Goal: Task Accomplishment & Management: Manage account settings

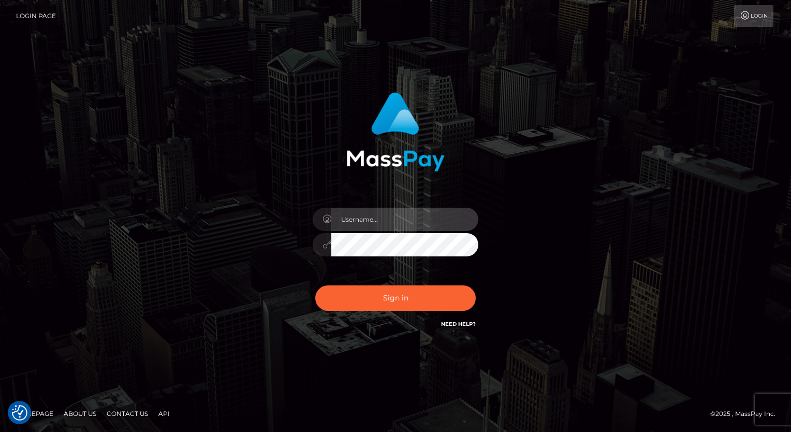
click at [405, 223] on input "text" at bounding box center [404, 219] width 147 height 23
type input "Arlene.luminaryplay"
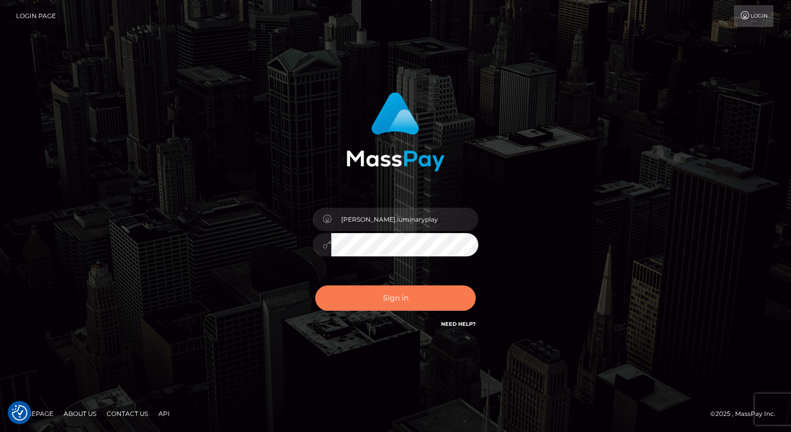
click at [387, 299] on button "Sign in" at bounding box center [395, 297] width 160 height 25
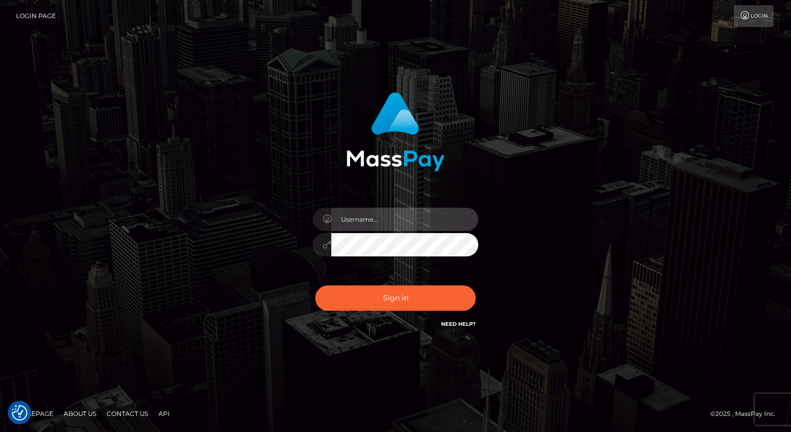
click at [393, 220] on input "text" at bounding box center [404, 219] width 147 height 23
type input "Arlene.luminaryplay"
click at [674, 236] on div "Arlene.luminaryplay Sign in" at bounding box center [395, 216] width 590 height 264
click at [694, 194] on div "Arlene.luminaryplay" at bounding box center [395, 216] width 791 height 419
click at [394, 213] on input "Arlene.luminaryplay" at bounding box center [404, 219] width 147 height 23
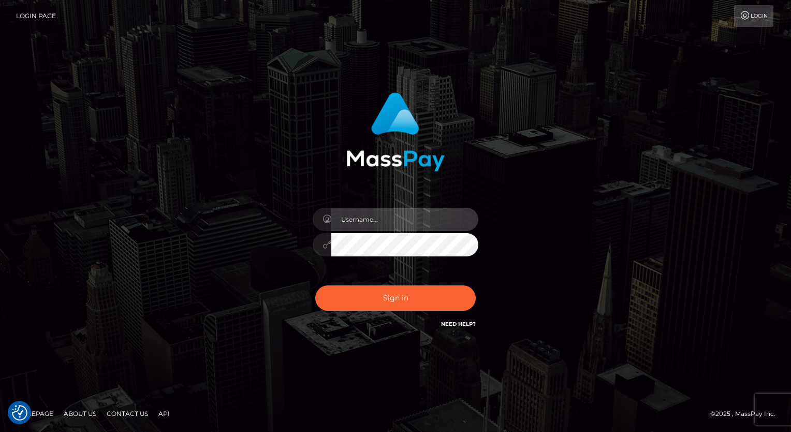
click at [404, 220] on input "text" at bounding box center [404, 219] width 147 height 23
click at [343, 218] on input "Arlene.luminaryplay" at bounding box center [404, 219] width 147 height 23
type input "arlene.luminaryplay"
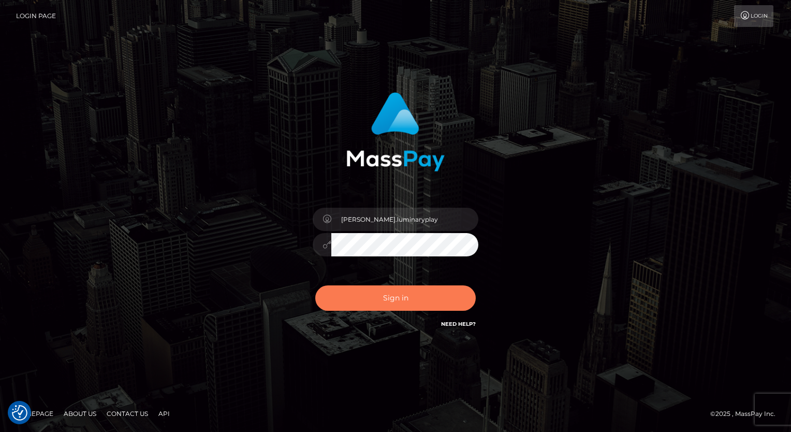
click at [408, 301] on button "Sign in" at bounding box center [395, 297] width 160 height 25
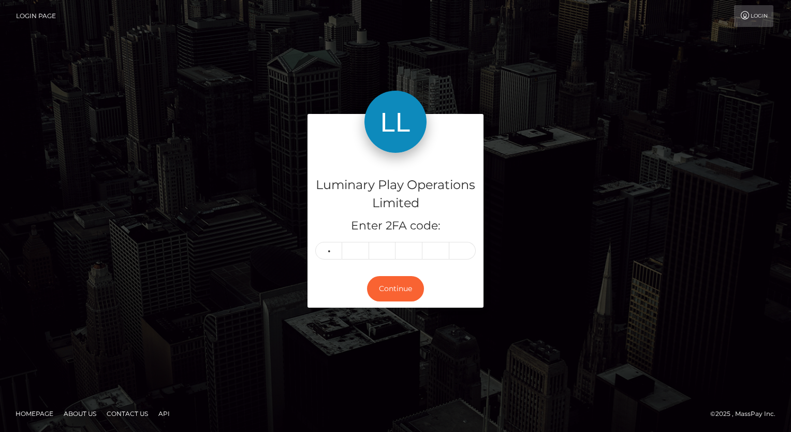
type input "6"
type input "7"
type input "6"
type input "8"
type input "4"
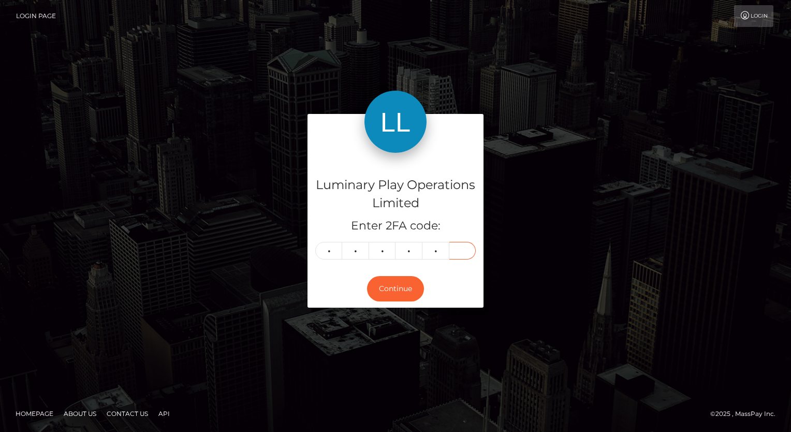
type input "7"
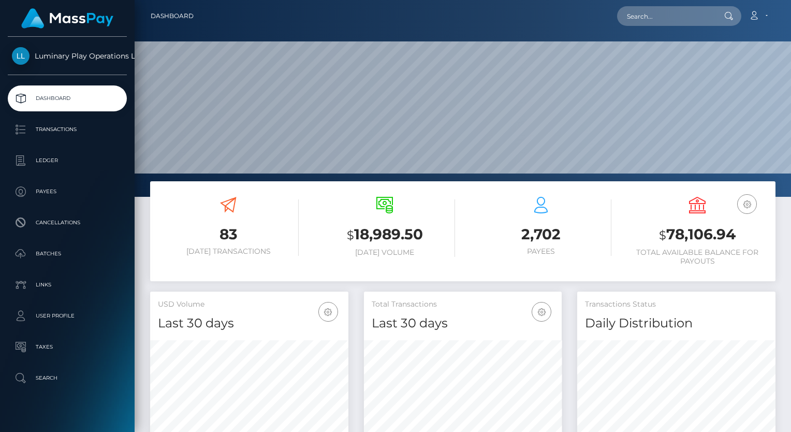
scroll to position [183, 198]
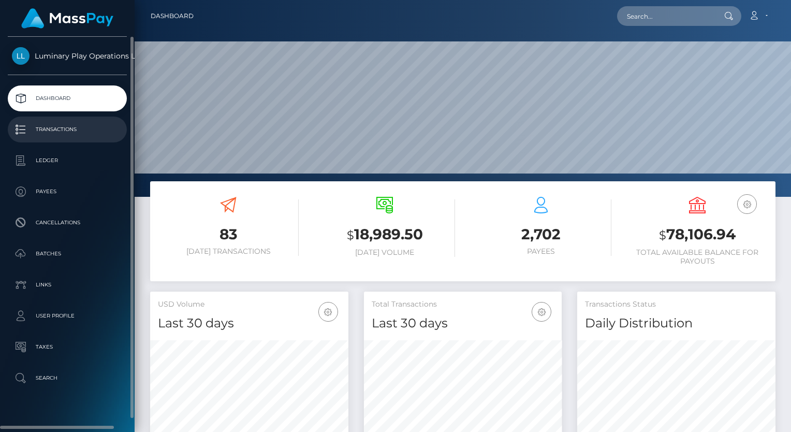
click at [50, 140] on link "Transactions" at bounding box center [67, 129] width 119 height 26
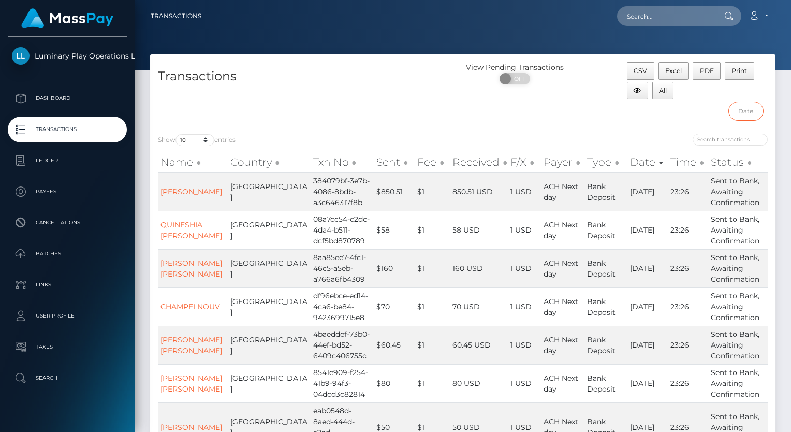
click at [748, 113] on input "text" at bounding box center [745, 110] width 35 height 19
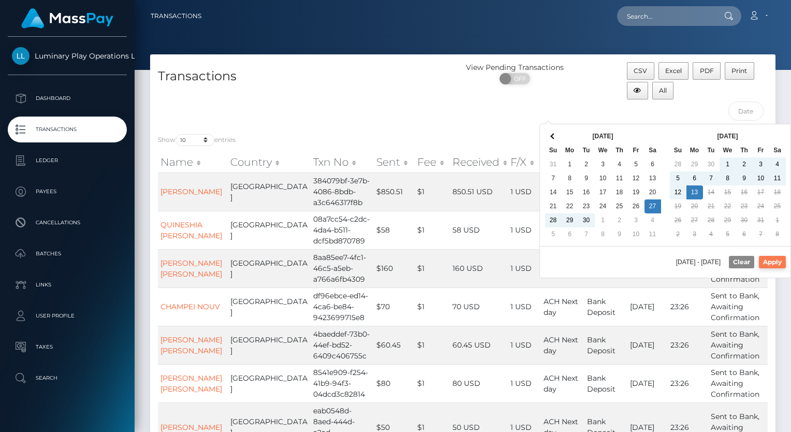
click at [778, 259] on button "Apply" at bounding box center [772, 262] width 27 height 12
type input "09/27/2025 - 10/13/2025"
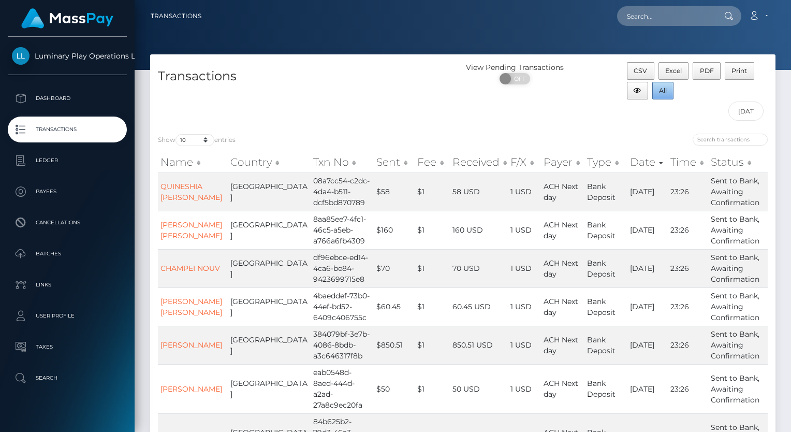
click at [666, 90] on span "All" at bounding box center [663, 90] width 8 height 8
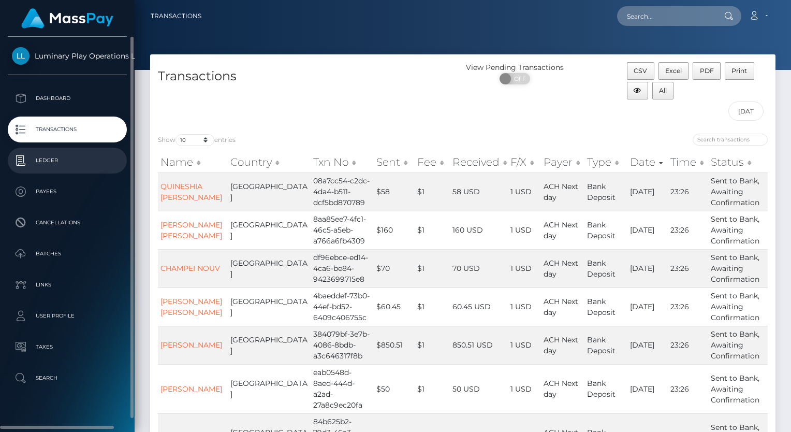
click at [61, 160] on p "Ledger" at bounding box center [67, 161] width 111 height 16
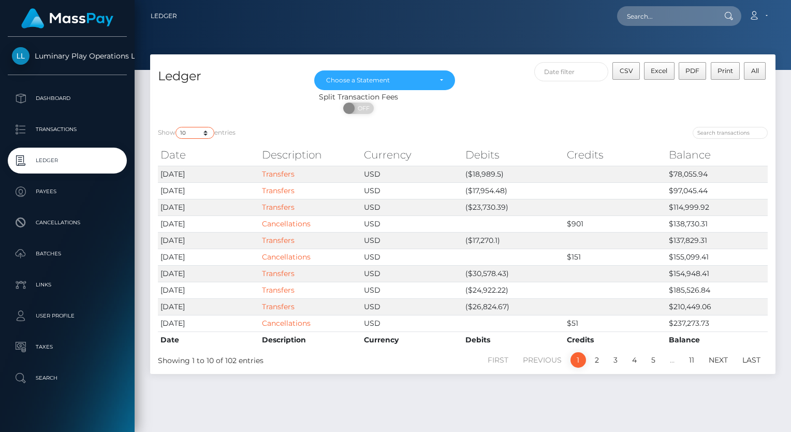
click at [199, 134] on select "10 25 50 100 250" at bounding box center [194, 133] width 39 height 12
select select "50"
click at [177, 127] on select "10 25 50 100 250" at bounding box center [194, 133] width 39 height 12
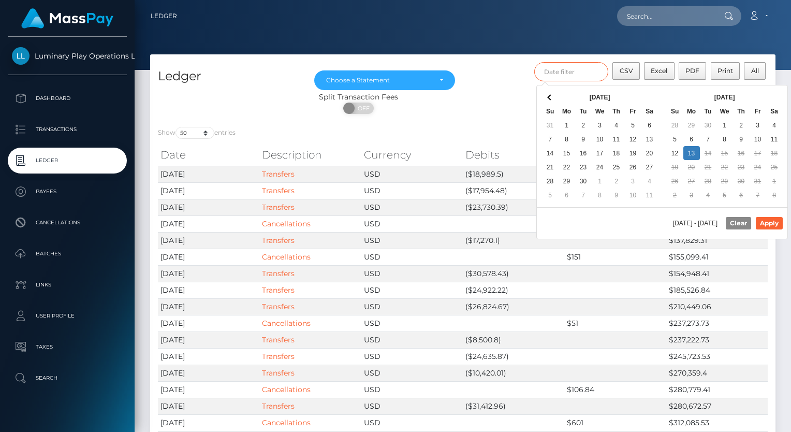
click at [593, 71] on input "text" at bounding box center [571, 71] width 75 height 19
click at [768, 223] on button "Apply" at bounding box center [769, 223] width 27 height 12
type input "10/01/2025 - 10/13/2025"
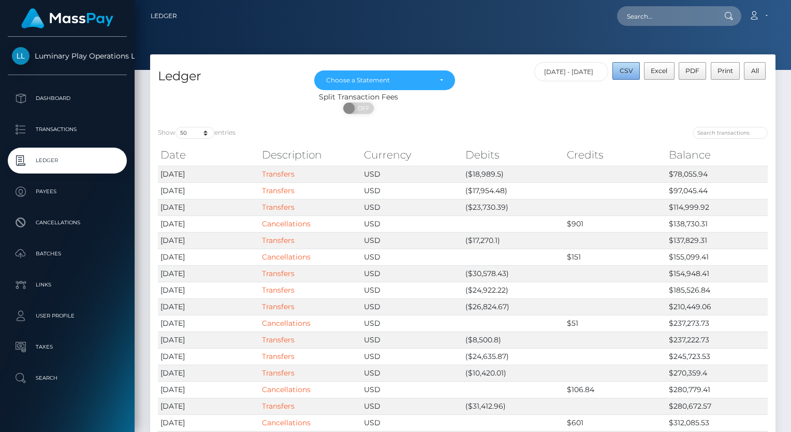
click at [632, 74] on span "CSV" at bounding box center [626, 71] width 13 height 8
click at [437, 80] on div "Choose a Statement" at bounding box center [384, 80] width 117 height 8
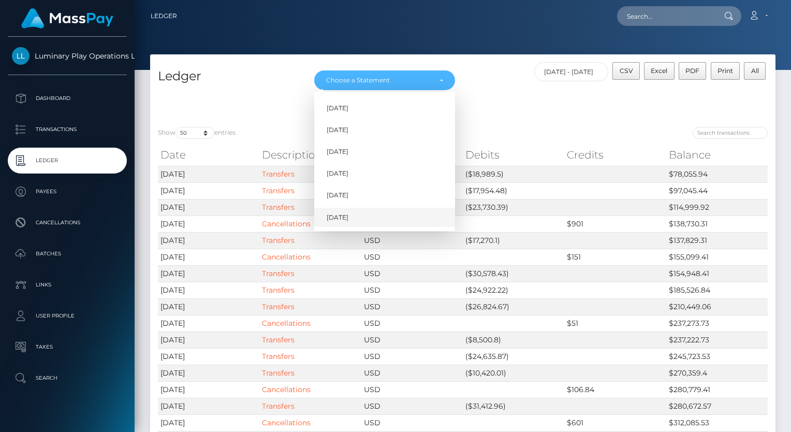
click at [359, 218] on link "Oct 2025" at bounding box center [384, 217] width 141 height 19
select select "Oct 2025"
